Goal: Task Accomplishment & Management: Use online tool/utility

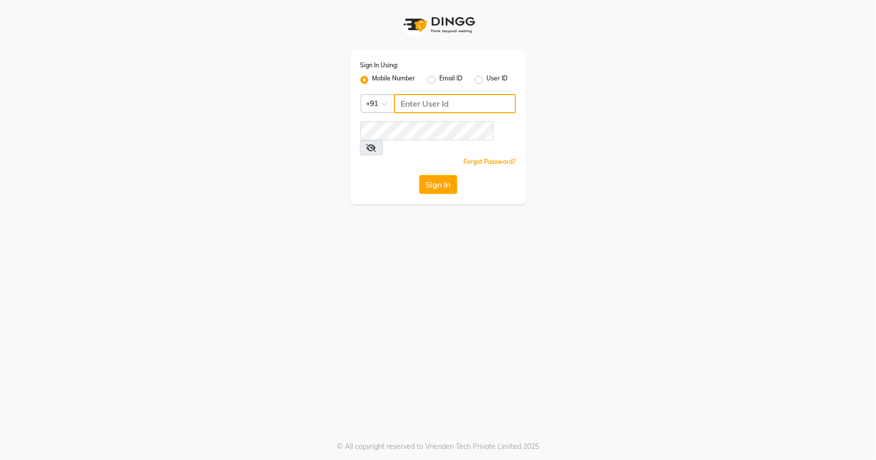
click at [431, 107] on input "Username" at bounding box center [455, 103] width 122 height 19
type input "8977719365"
click at [377, 144] on icon at bounding box center [372, 148] width 10 height 8
click at [436, 175] on button "Sign In" at bounding box center [438, 184] width 38 height 19
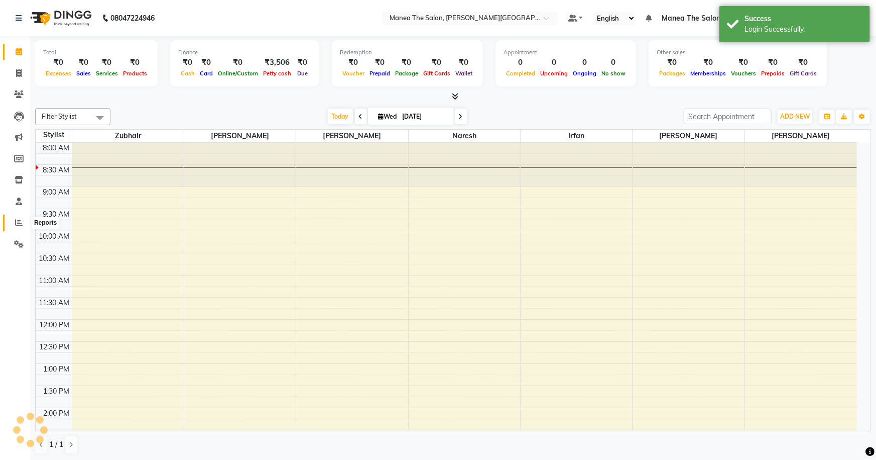
select select "en"
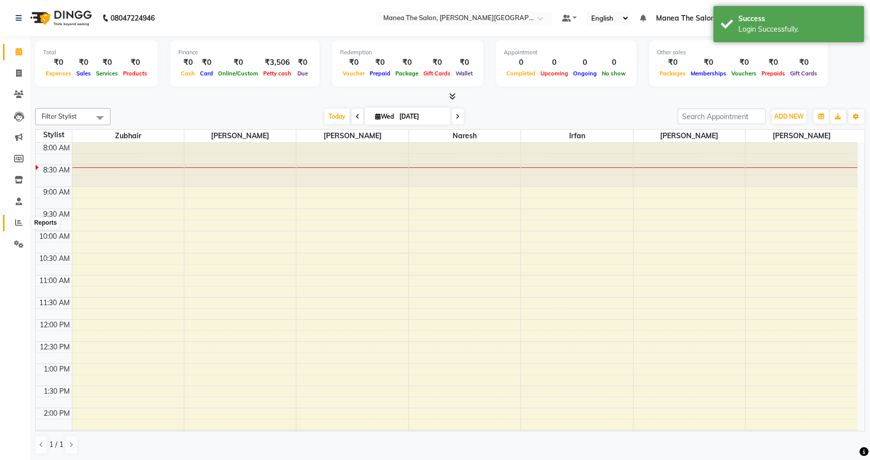
click at [20, 218] on icon at bounding box center [19, 222] width 8 height 8
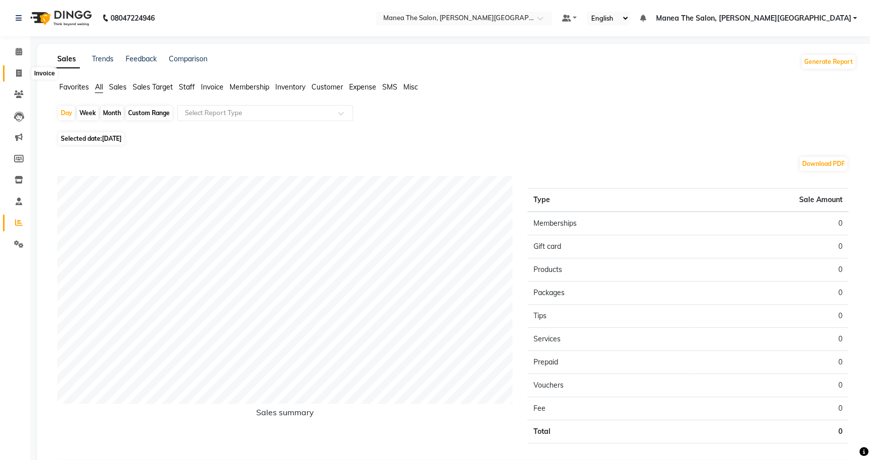
click at [18, 71] on icon at bounding box center [19, 73] width 6 height 8
select select "8762"
select select "service"
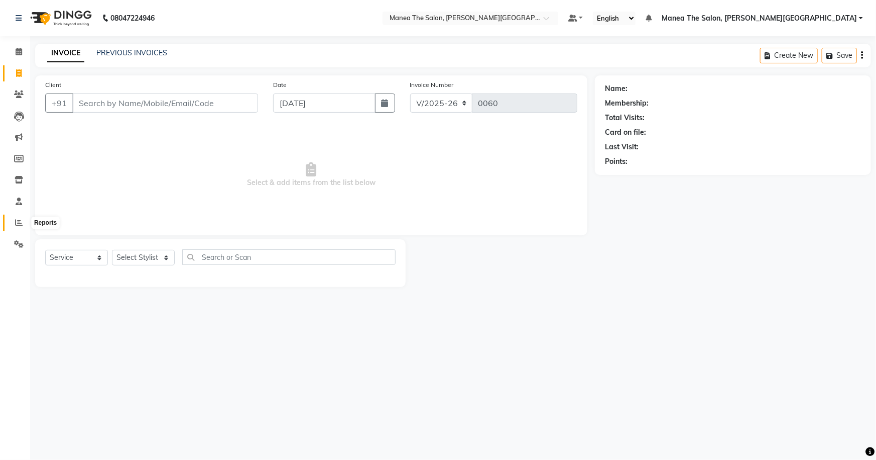
click at [22, 221] on icon at bounding box center [19, 222] width 8 height 8
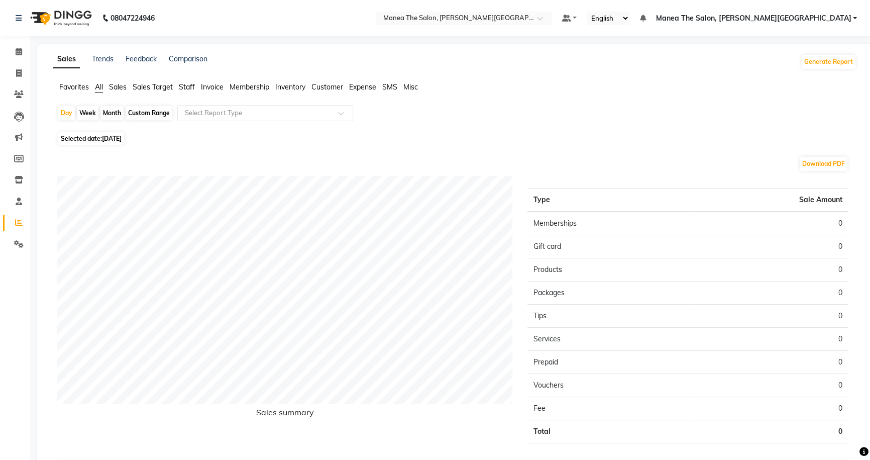
click at [109, 114] on div "Month" at bounding box center [111, 113] width 23 height 14
select select "9"
select select "2025"
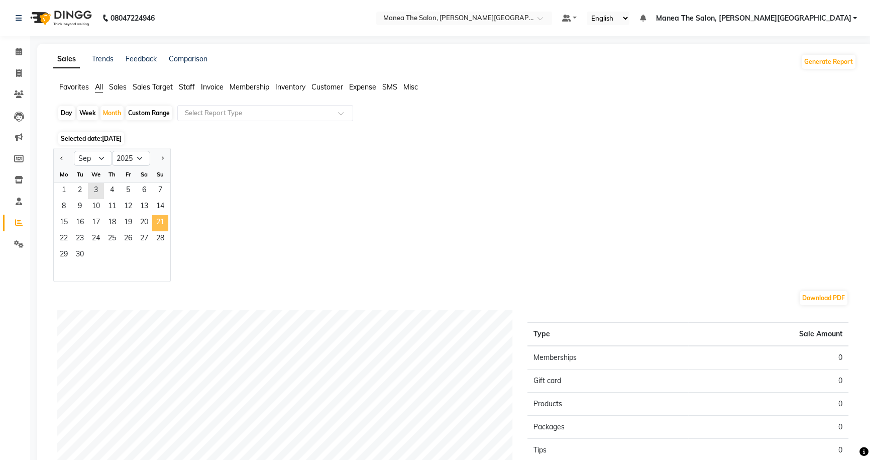
click at [160, 230] on span "21" at bounding box center [160, 223] width 16 height 16
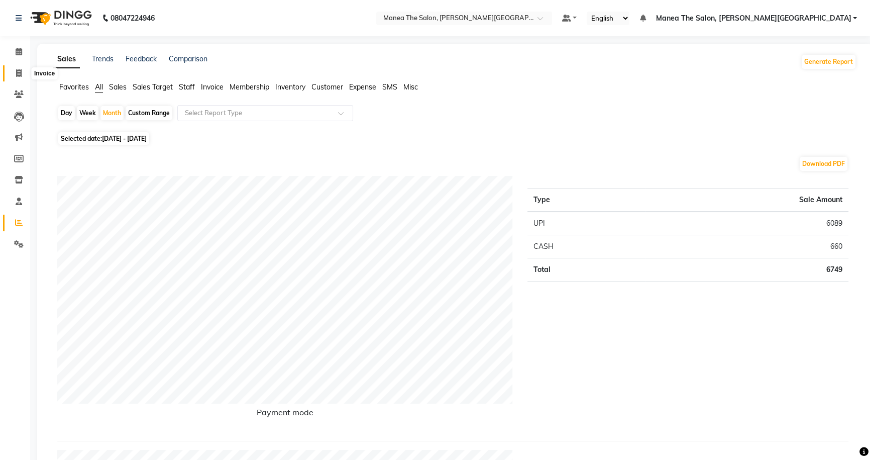
click at [15, 77] on span at bounding box center [19, 74] width 18 height 12
select select "service"
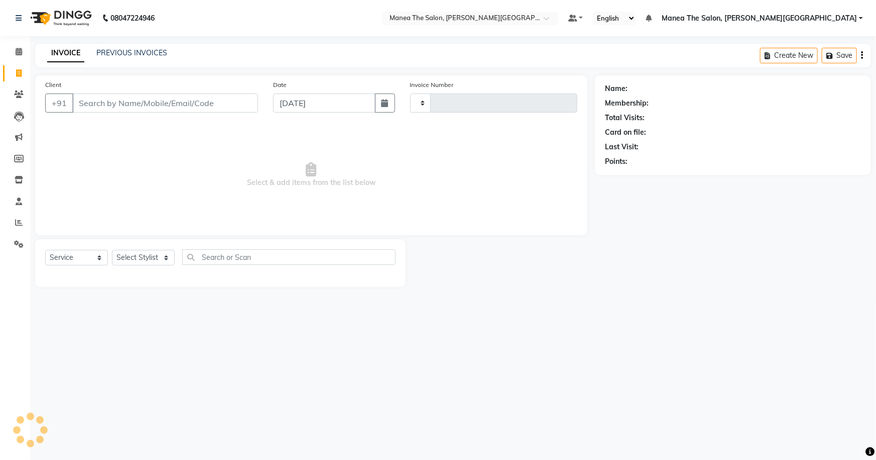
type input "0060"
select select "8762"
